Goal: Transaction & Acquisition: Purchase product/service

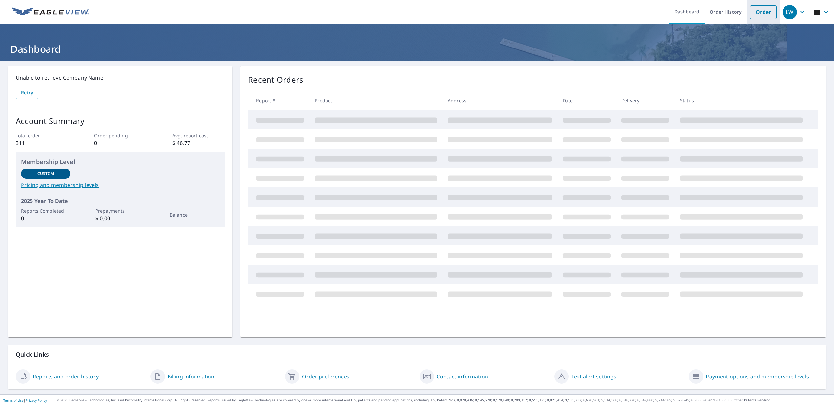
click at [753, 15] on link "Order" at bounding box center [763, 12] width 27 height 14
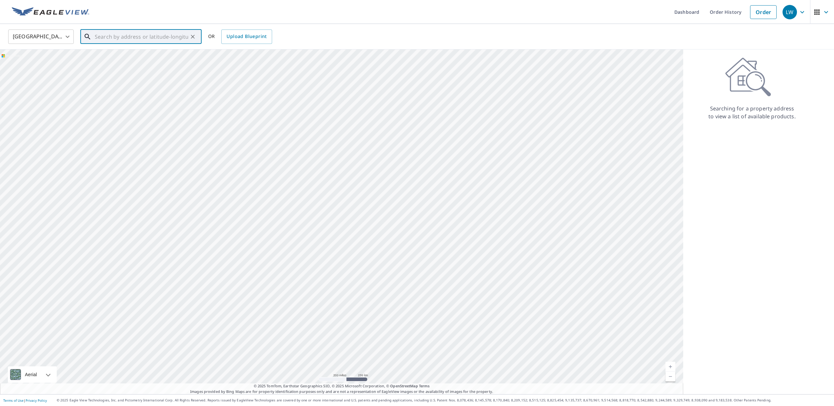
click at [103, 35] on input "text" at bounding box center [141, 37] width 93 height 18
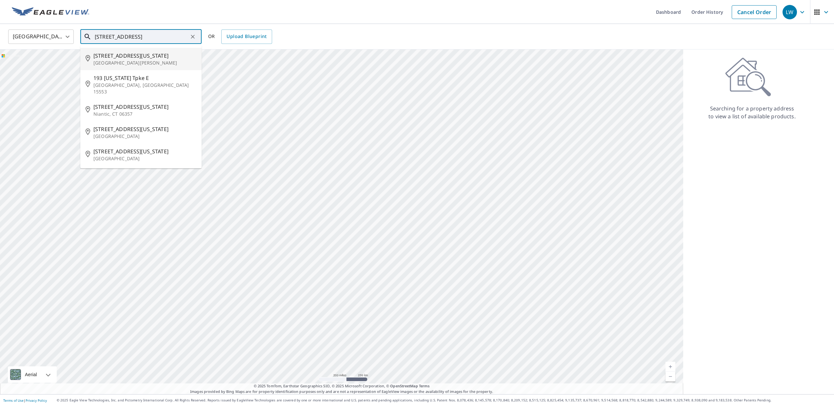
click at [115, 57] on span "[STREET_ADDRESS][US_STATE]" at bounding box center [144, 56] width 103 height 8
type input "[STREET_ADDRESS][US_STATE][PERSON_NAME]"
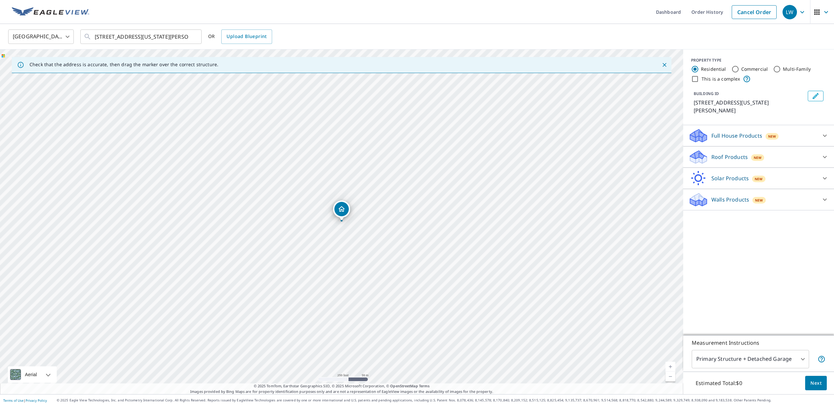
click at [727, 155] on p "Roof Products" at bounding box center [730, 157] width 36 height 8
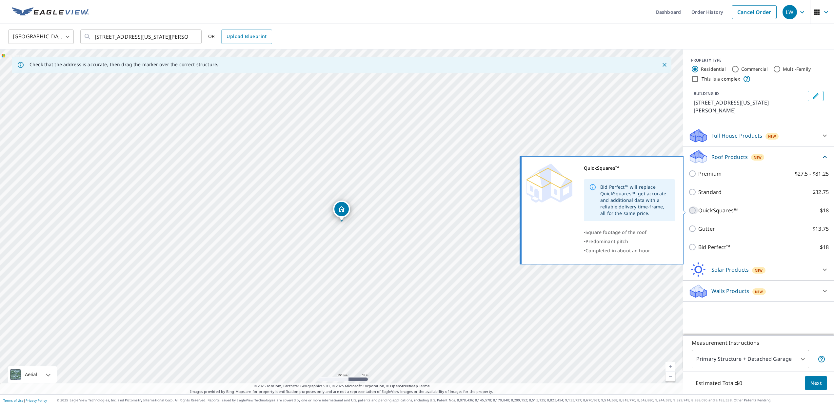
click at [692, 211] on input "QuickSquares™ $18" at bounding box center [694, 211] width 10 height 8
checkbox input "true"
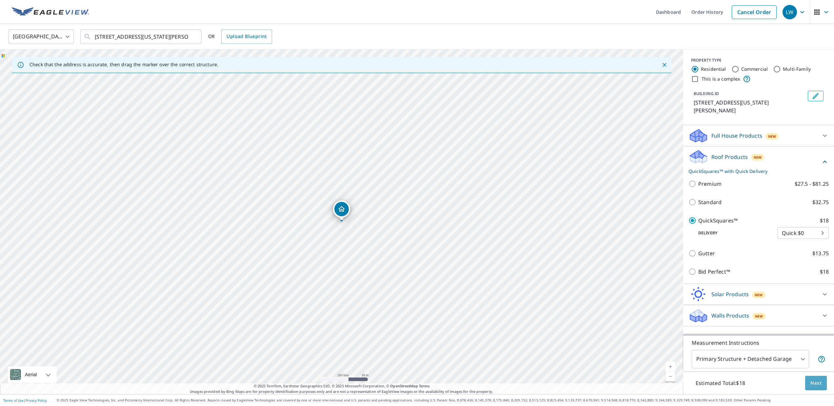
click at [817, 383] on span "Next" at bounding box center [816, 383] width 11 height 8
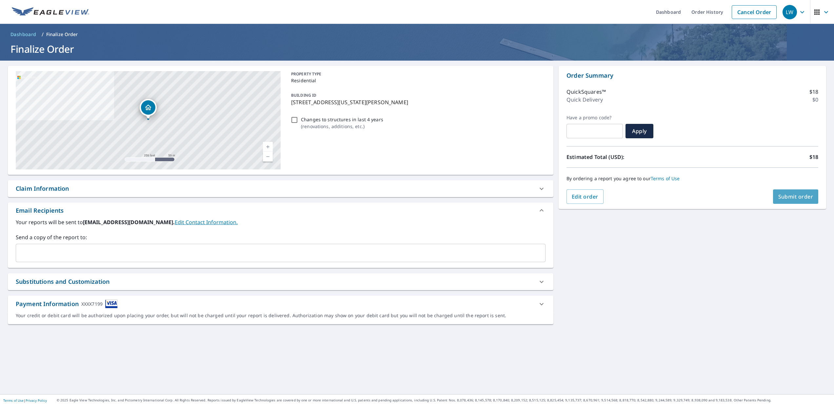
click at [779, 196] on span "Submit order" at bounding box center [796, 196] width 35 height 7
